Goal: Check status: Check status

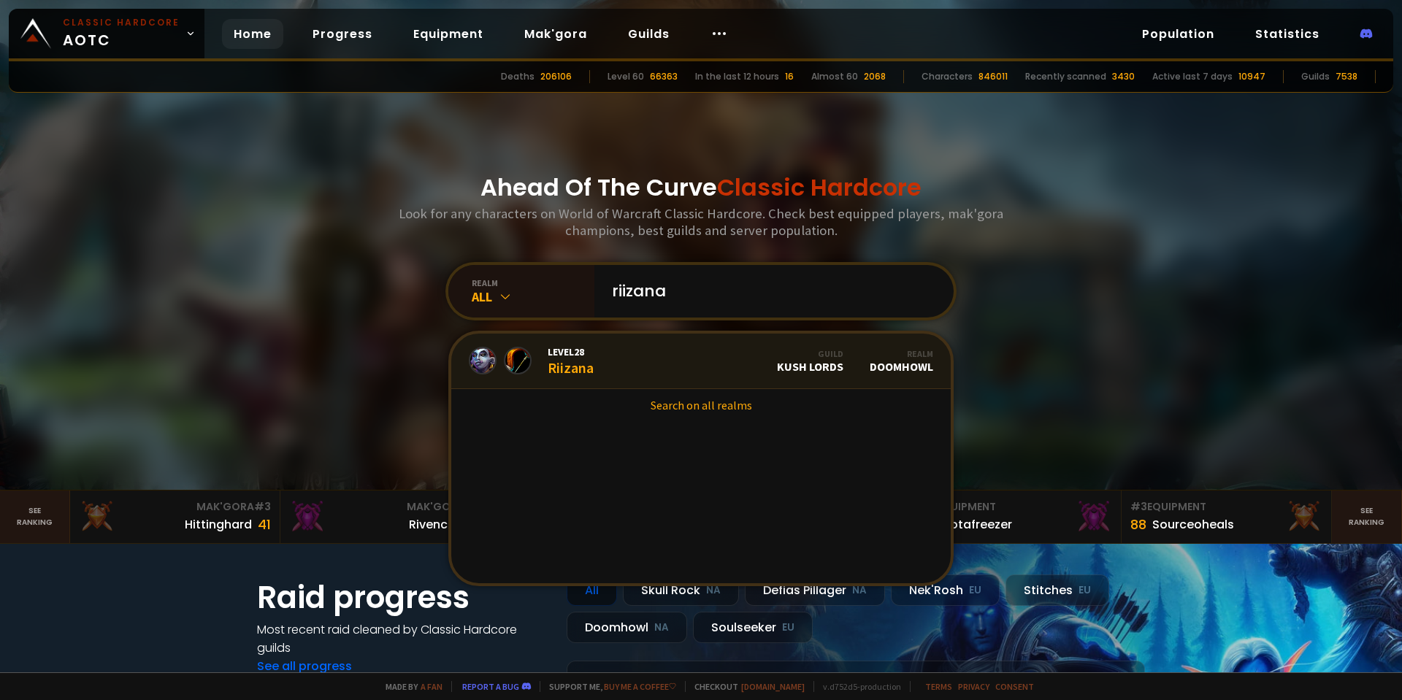
type input "riizana"
click at [650, 367] on link "Level 28 Riizana Guild Kush Lords Realm Doomhowl" at bounding box center [700, 361] width 499 height 55
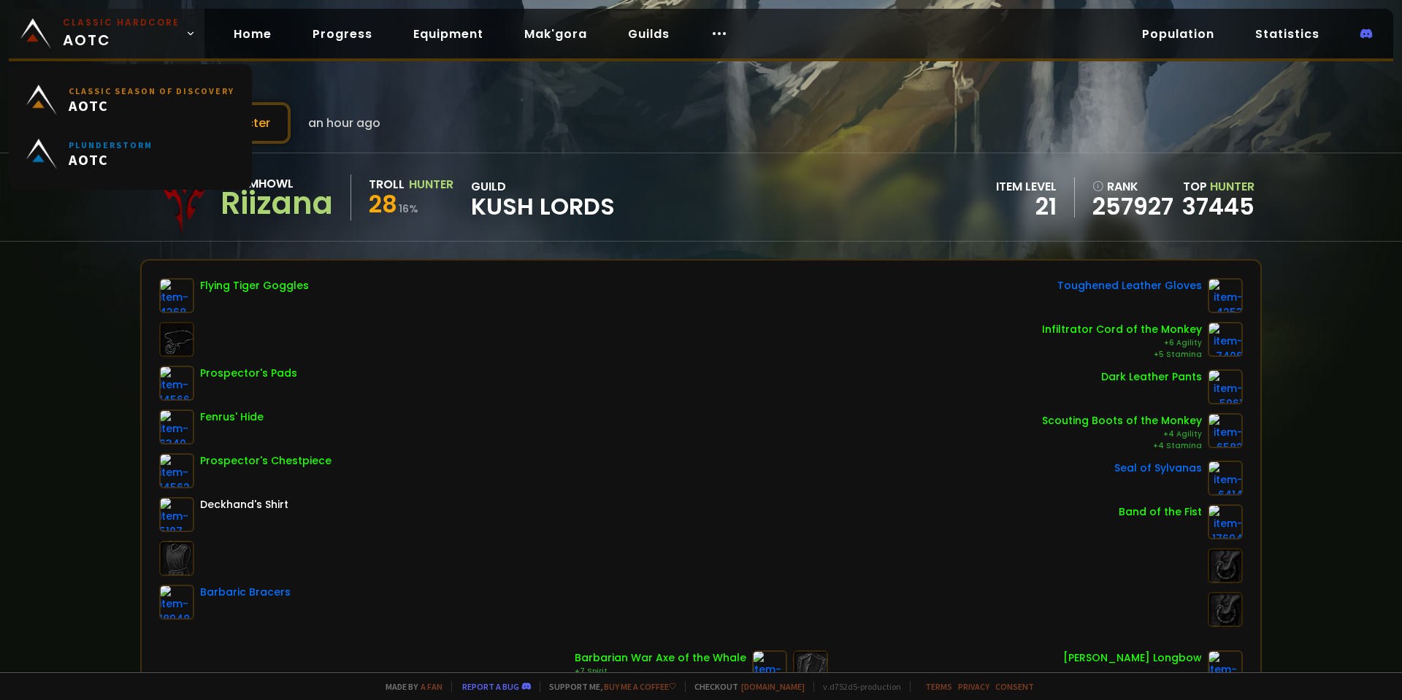
click at [123, 28] on small "Classic Hardcore" at bounding box center [121, 22] width 117 height 13
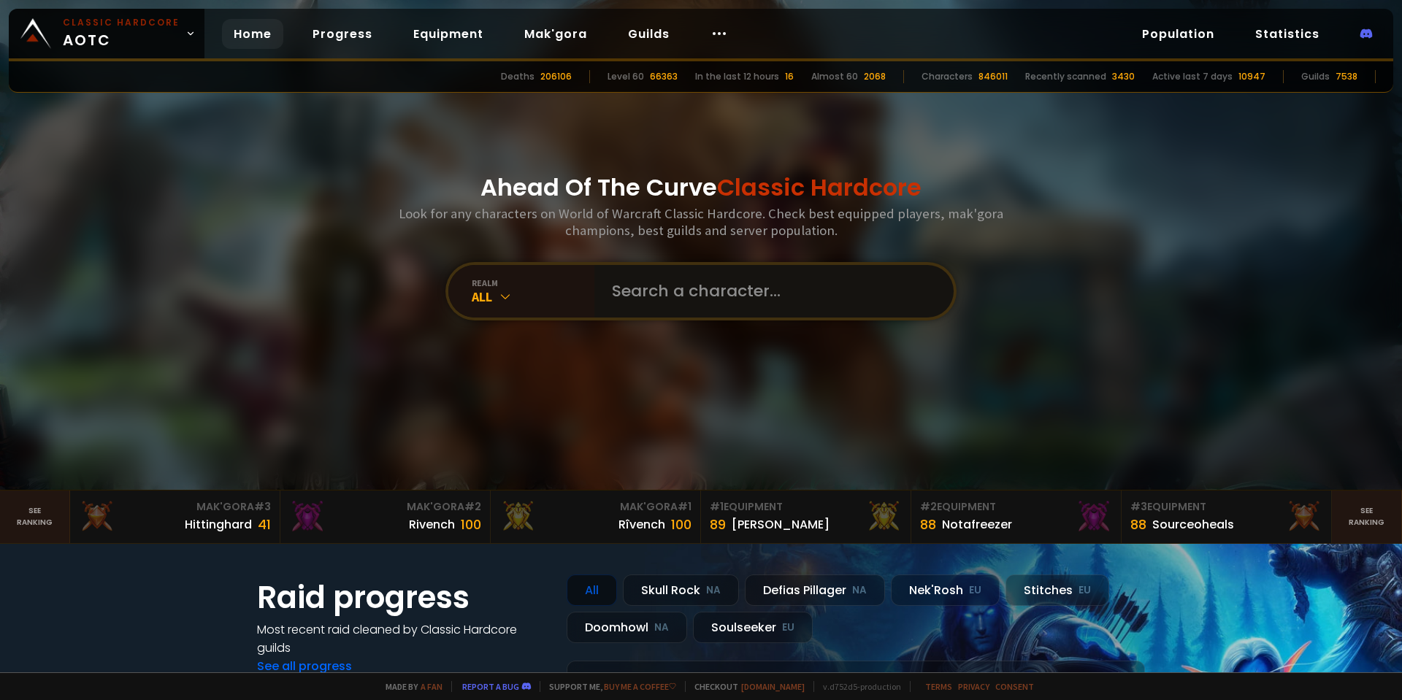
click at [689, 294] on input "text" at bounding box center [769, 291] width 333 height 53
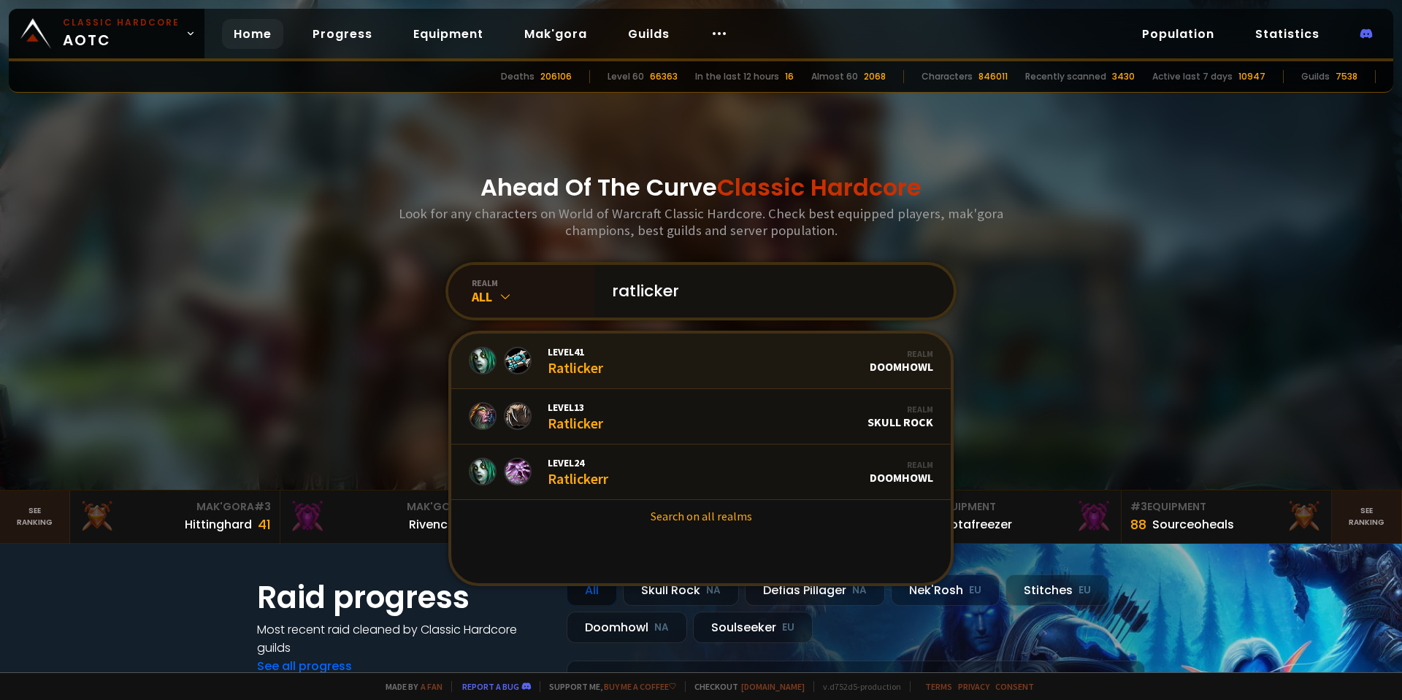
type input "ratlicker"
click at [647, 351] on link "Level 41 Ratlicker Realm Doomhowl" at bounding box center [700, 361] width 499 height 55
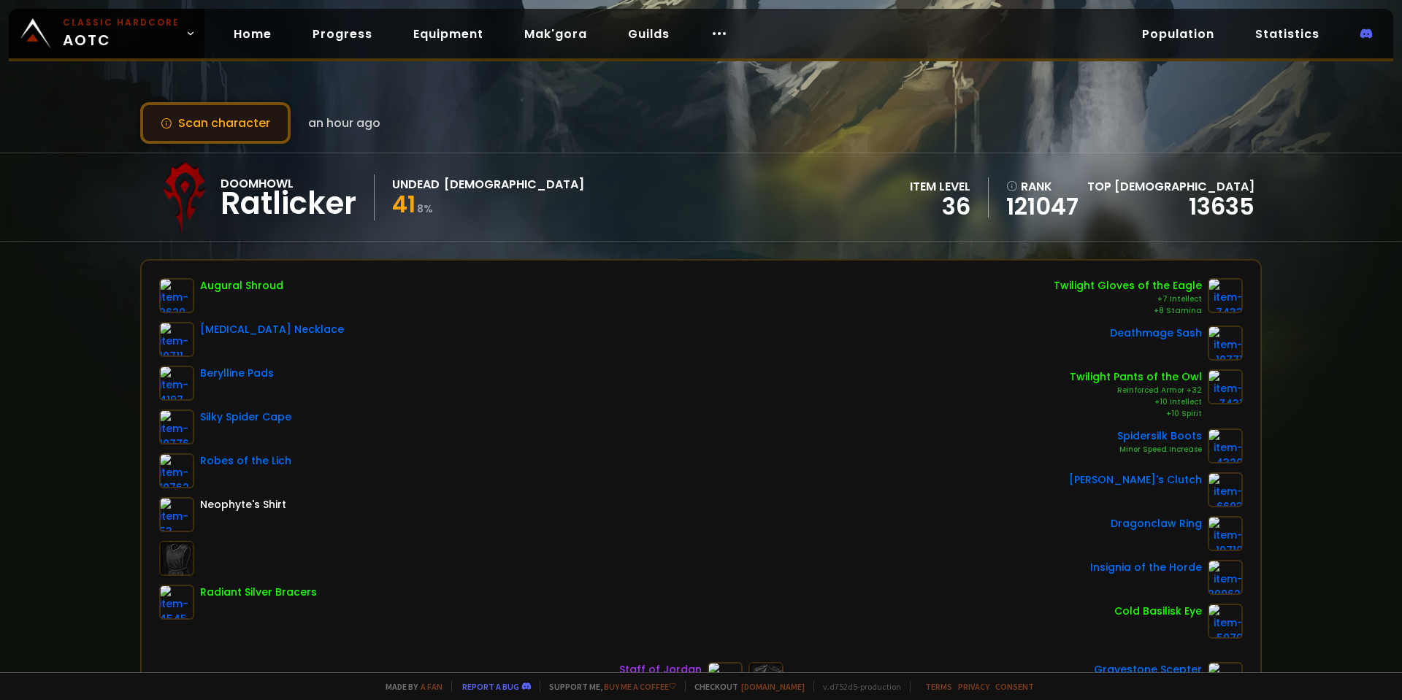
click at [220, 117] on button "Scan character" at bounding box center [215, 123] width 150 height 42
